Goal: Information Seeking & Learning: Learn about a topic

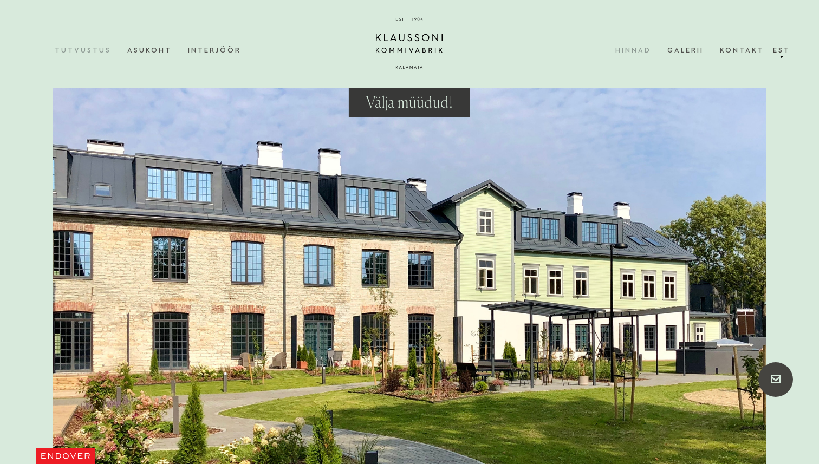
click at [629, 48] on link "Hinnad" at bounding box center [642, 50] width 52 height 33
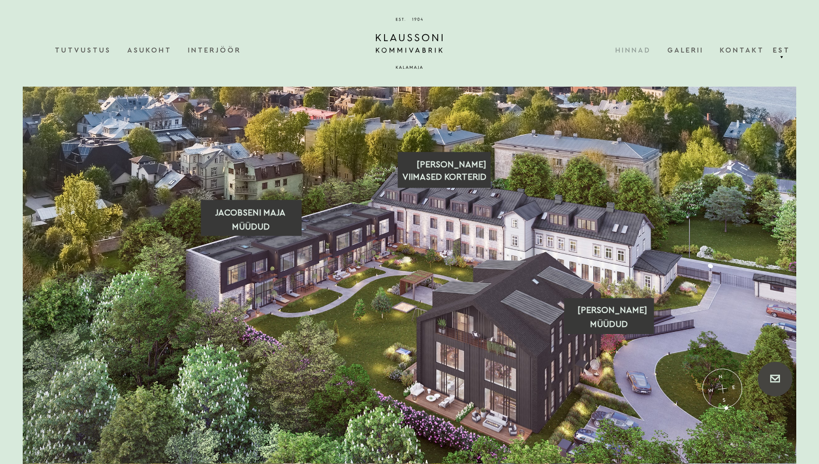
click at [613, 318] on icon ".st-landing-select-0, {fill: none; stroke: #d8eadc; stroke-width: 6px;} .st-lan…" at bounding box center [410, 276] width 774 height 378
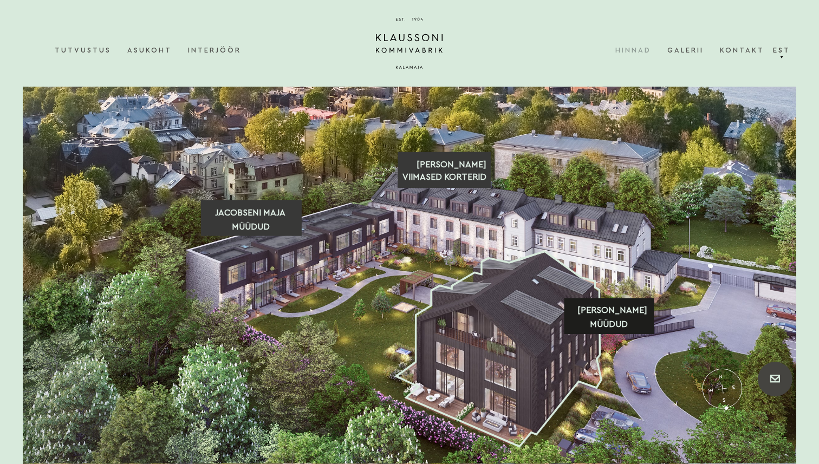
click at [594, 315] on icon at bounding box center [498, 349] width 205 height 196
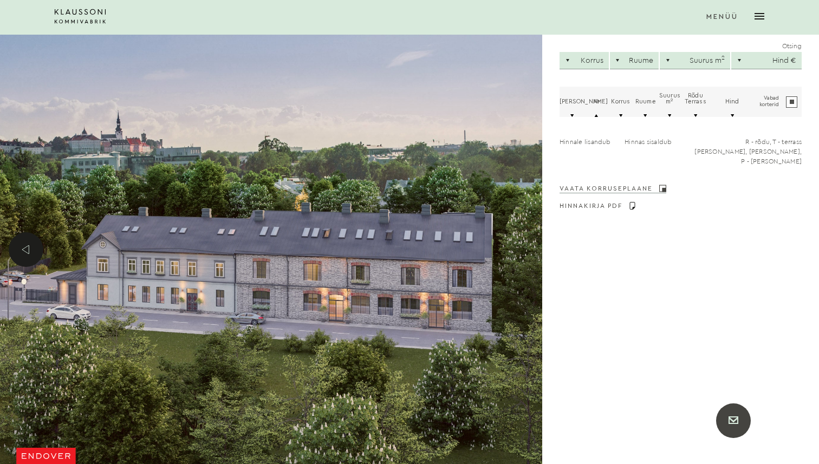
click at [628, 185] on link "Vaata korruseplaane" at bounding box center [613, 189] width 107 height 8
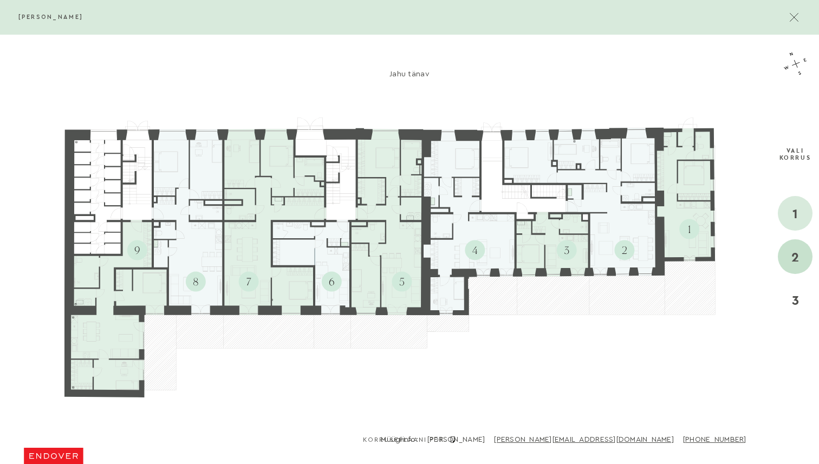
click at [797, 262] on div "2" at bounding box center [795, 257] width 35 height 35
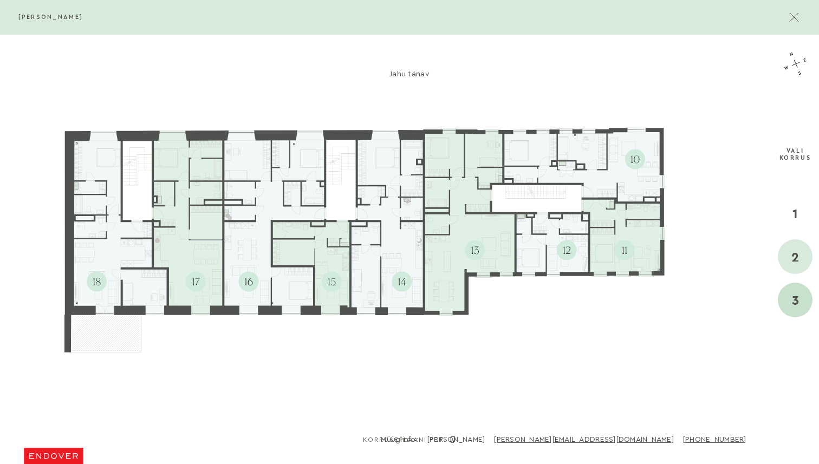
click at [795, 293] on div "3" at bounding box center [795, 300] width 35 height 35
